Goal: Navigation & Orientation: Understand site structure

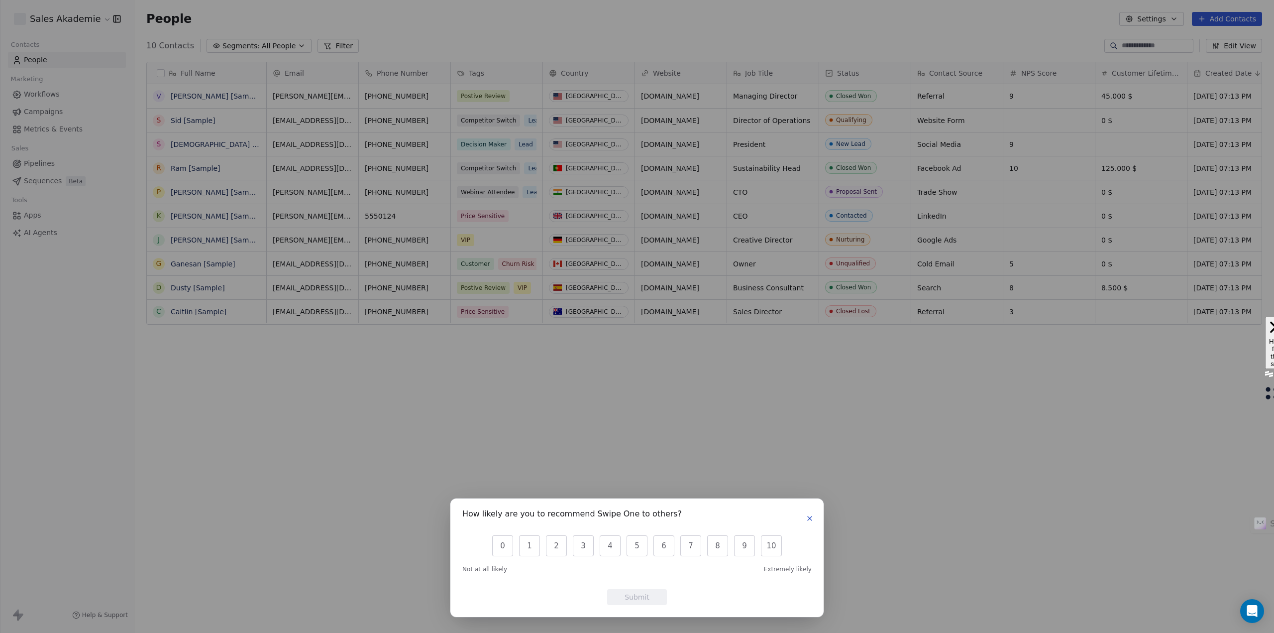
scroll to position [549, 1132]
click at [271, 433] on div "How likely are you to recommend Swipe One to others? 0 1 2 3 4 5 6 7 8 9 10 Not…" at bounding box center [637, 316] width 1274 height 633
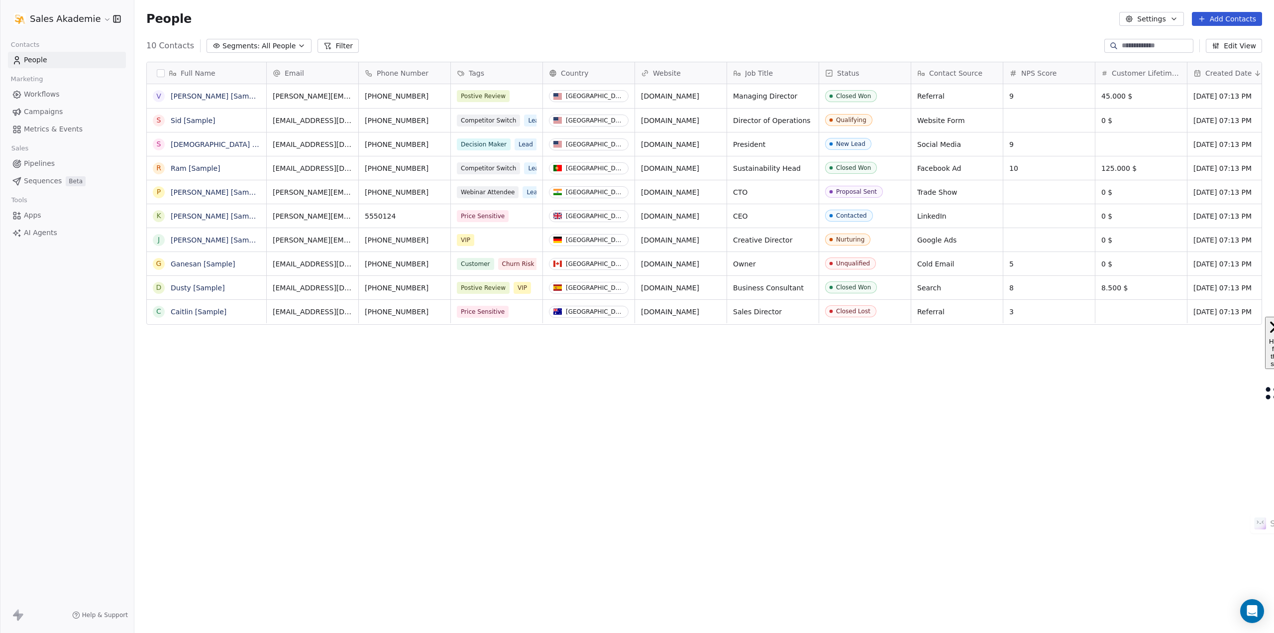
click at [55, 100] on link "Workflows" at bounding box center [67, 94] width 118 height 16
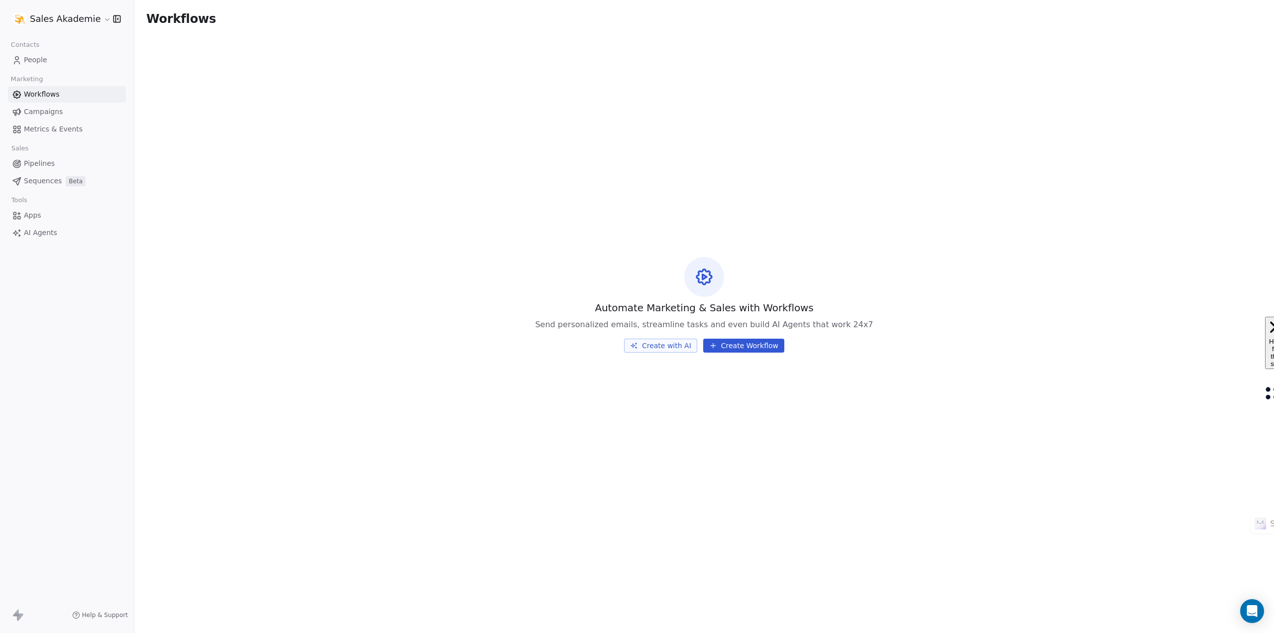
click at [25, 59] on span "People" at bounding box center [35, 60] width 23 height 10
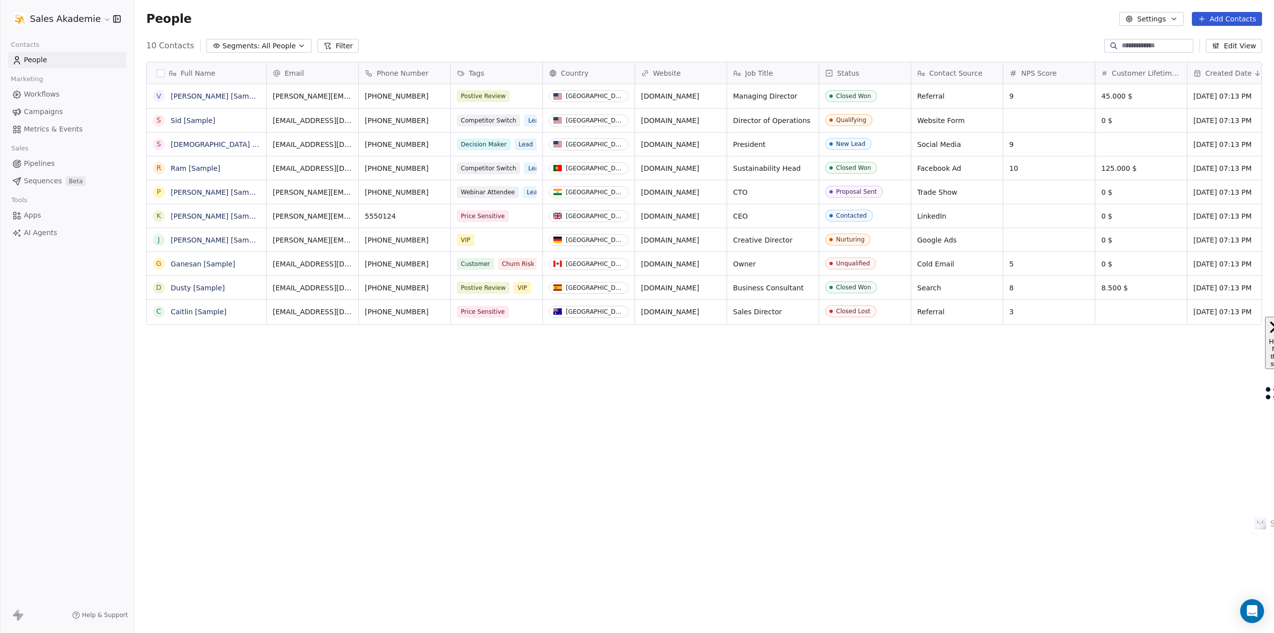
scroll to position [549, 1132]
click at [158, 70] on button "button" at bounding box center [161, 73] width 8 height 8
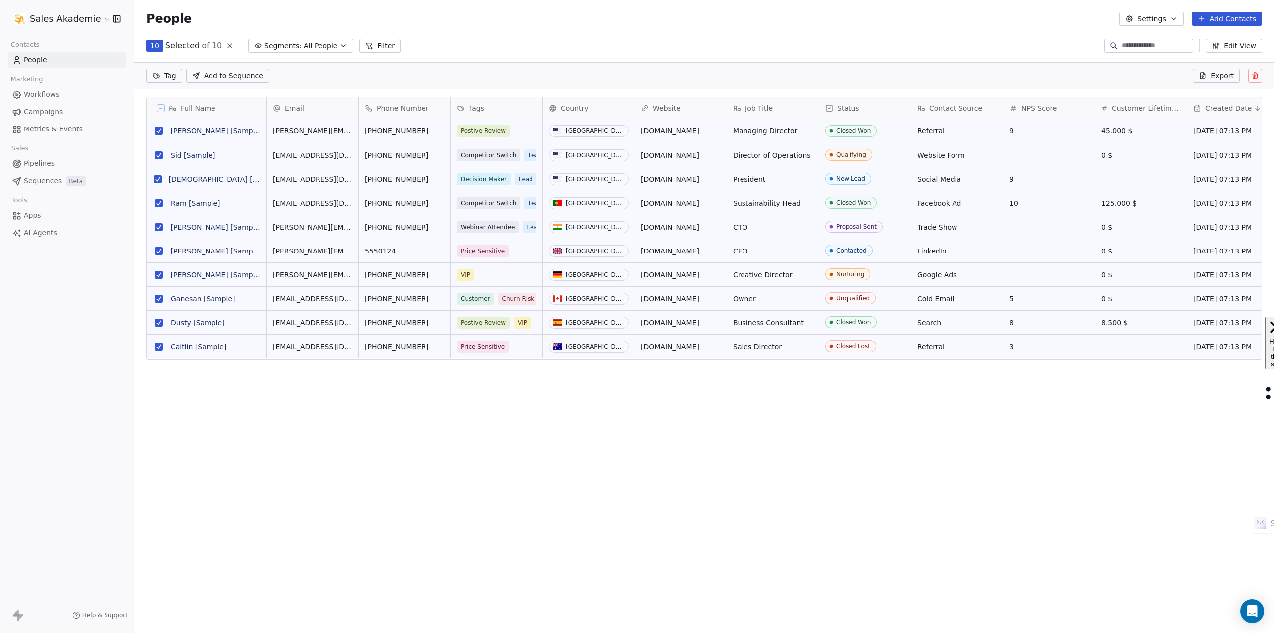
click at [1029, 486] on div "Full Name V [PERSON_NAME] [Sample] S Sid [Sample] S [PERSON_NAME] [Sample] R Ra…" at bounding box center [704, 350] width 1140 height 522
click at [162, 111] on div "Full Name" at bounding box center [205, 108] width 105 height 10
click at [221, 43] on html "Sales Akademie Contacts People Marketing Workflows Campaigns Metrics & Events S…" at bounding box center [637, 316] width 1274 height 633
click at [228, 44] on icon at bounding box center [230, 46] width 4 height 4
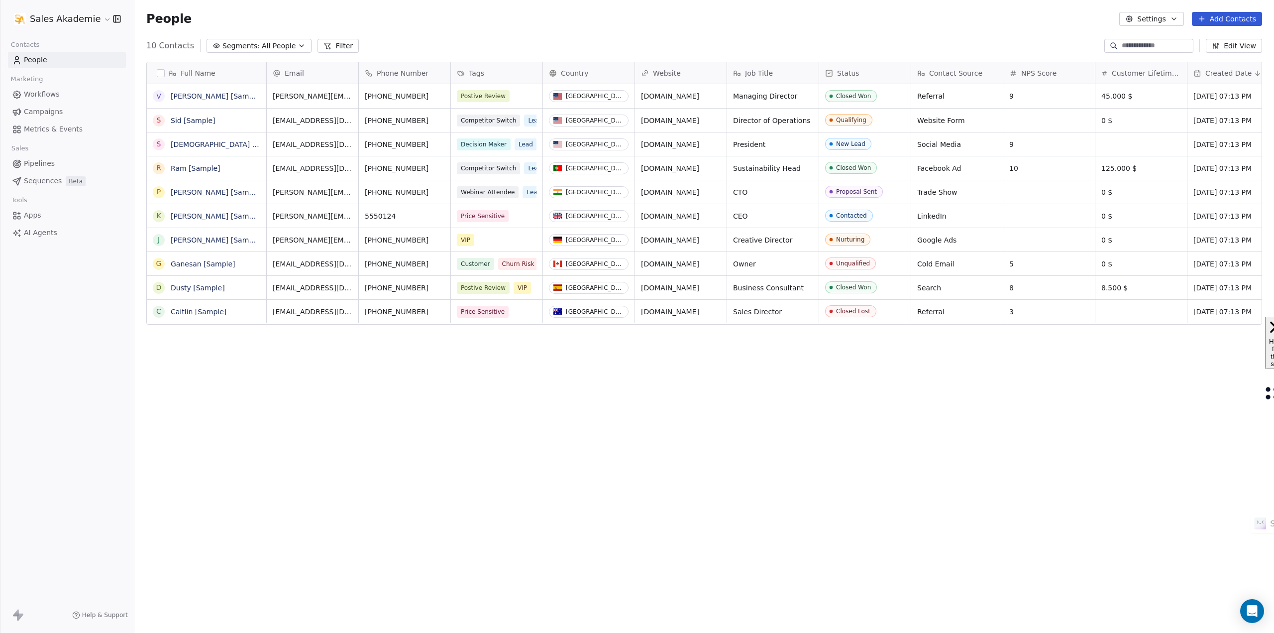
scroll to position [549, 1132]
drag, startPoint x: 221, startPoint y: 44, endPoint x: 212, endPoint y: 58, distance: 16.1
drag, startPoint x: 212, startPoint y: 58, endPoint x: 287, endPoint y: 48, distance: 75.7
click at [287, 48] on button "Segments: All People" at bounding box center [259, 46] width 105 height 14
click at [293, 17] on html "Sales Akademie Contacts People Marketing Workflows Campaigns Metrics & Events S…" at bounding box center [637, 316] width 1274 height 633
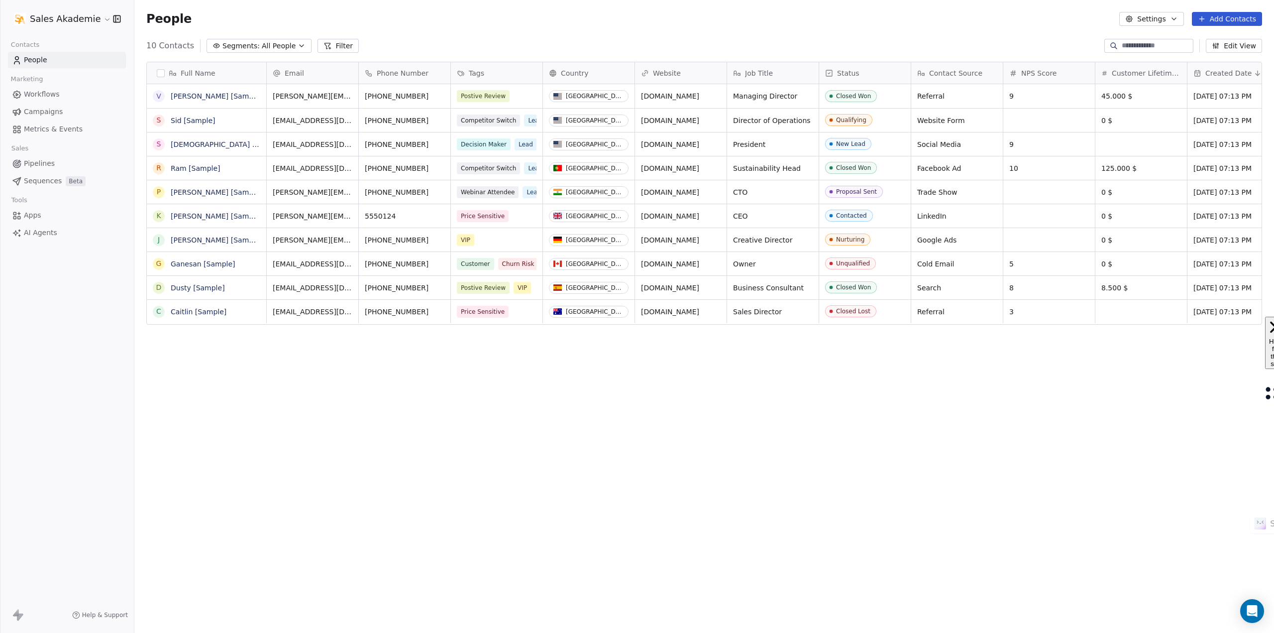
click at [57, 111] on span "Campaigns" at bounding box center [43, 111] width 39 height 10
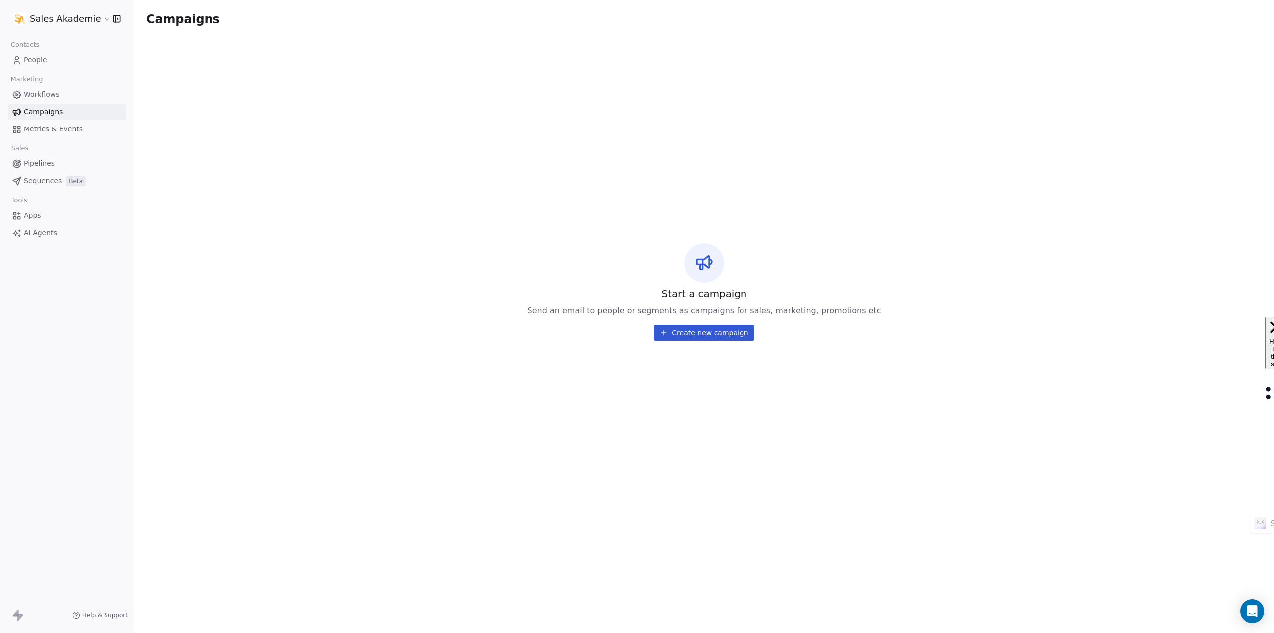
click at [50, 127] on span "Metrics & Events" at bounding box center [53, 129] width 59 height 10
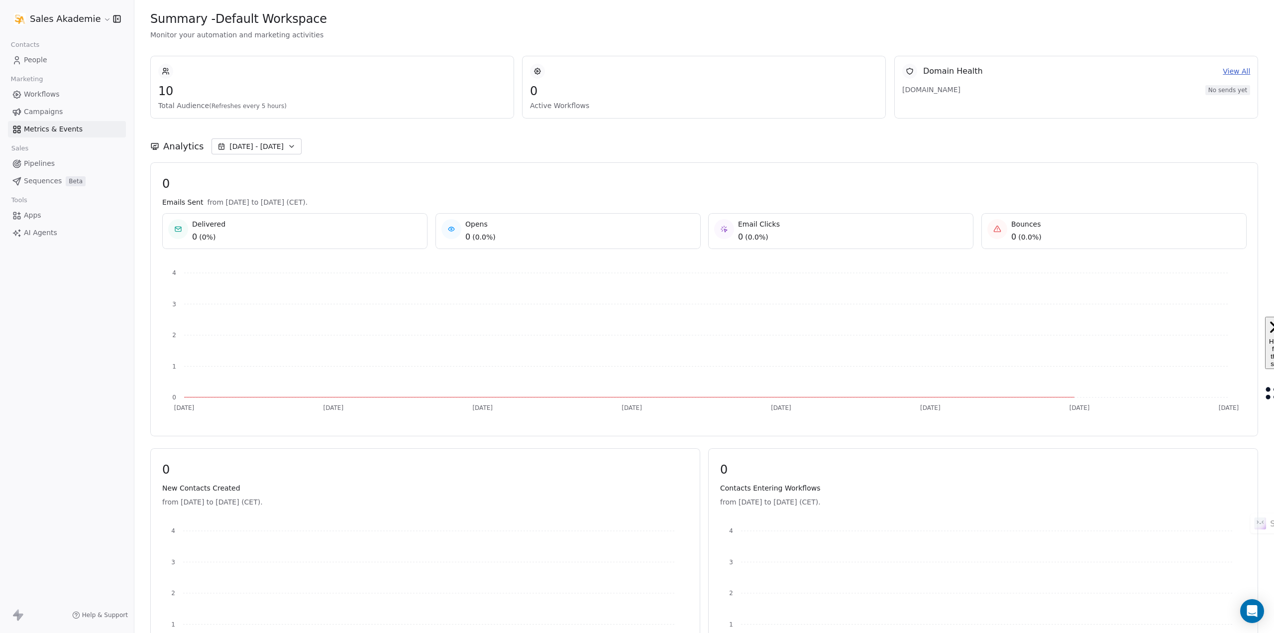
click at [45, 178] on span "Sequences" at bounding box center [43, 181] width 38 height 10
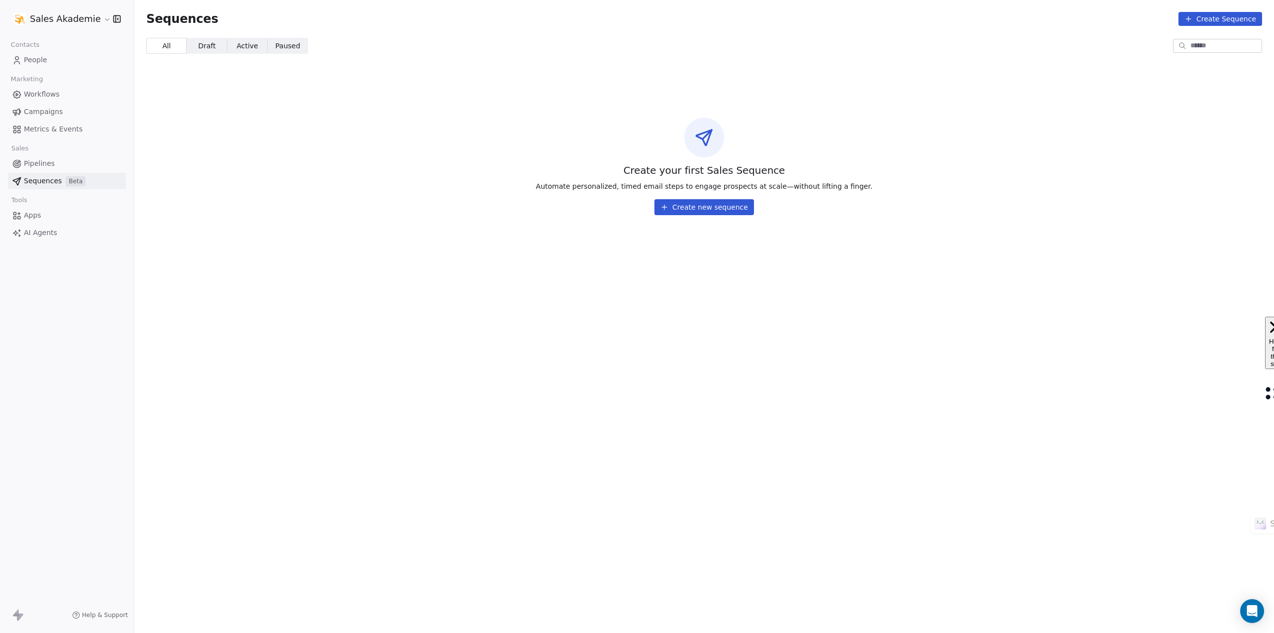
click at [35, 215] on span "Apps" at bounding box center [32, 215] width 17 height 10
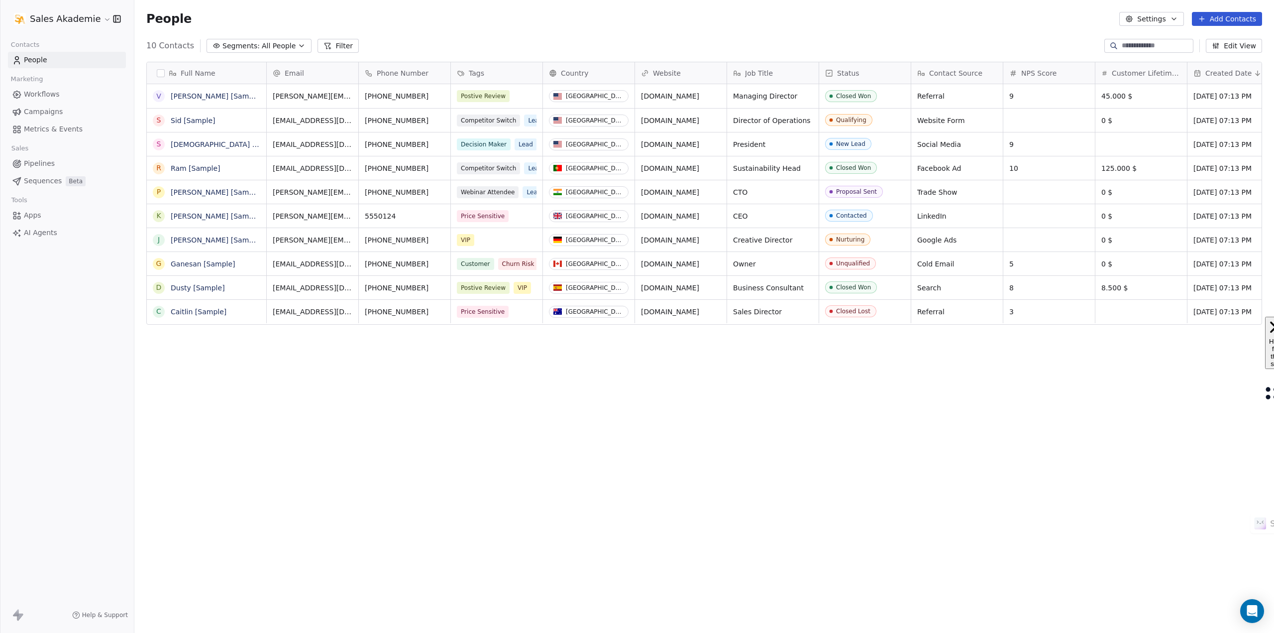
scroll to position [549, 1132]
